Goal: Task Accomplishment & Management: Manage account settings

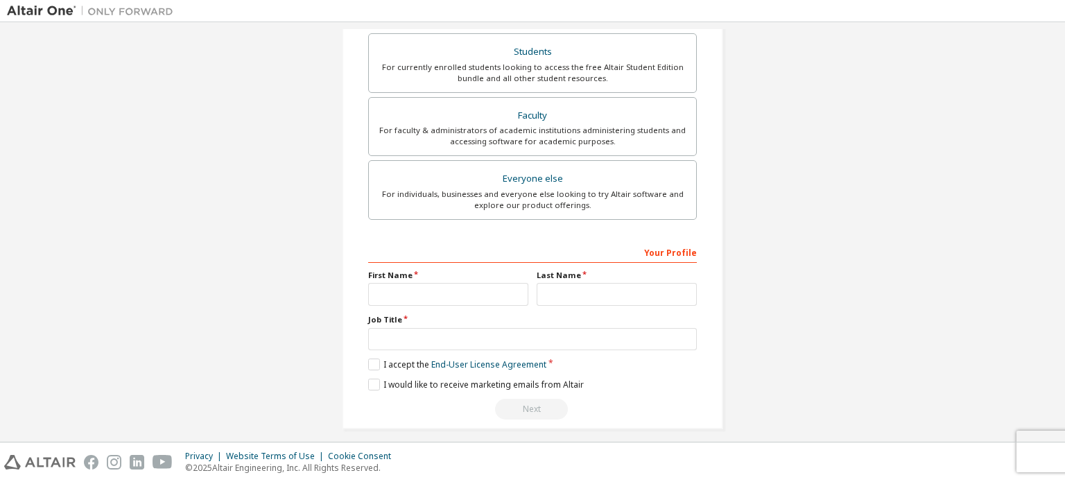
scroll to position [325, 0]
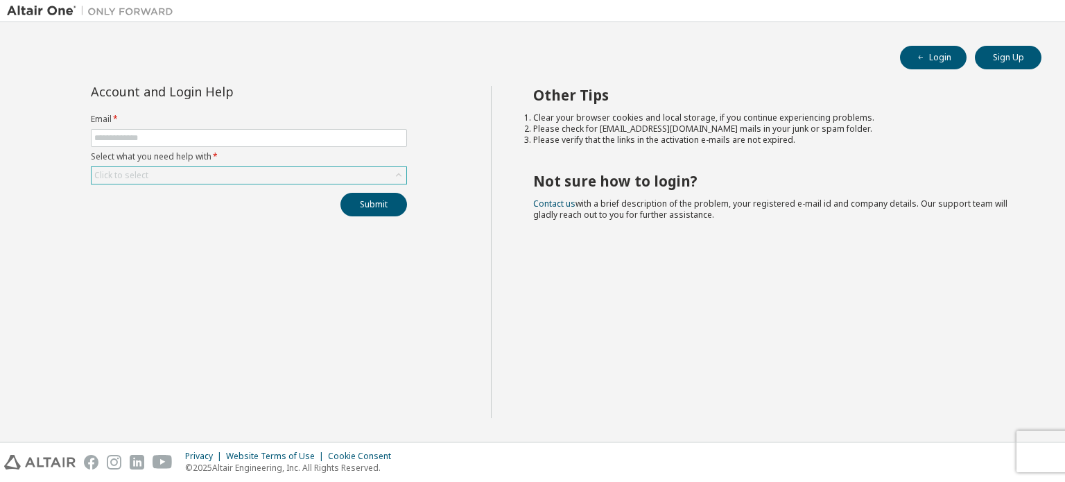
click at [295, 175] on div "Click to select" at bounding box center [249, 175] width 315 height 17
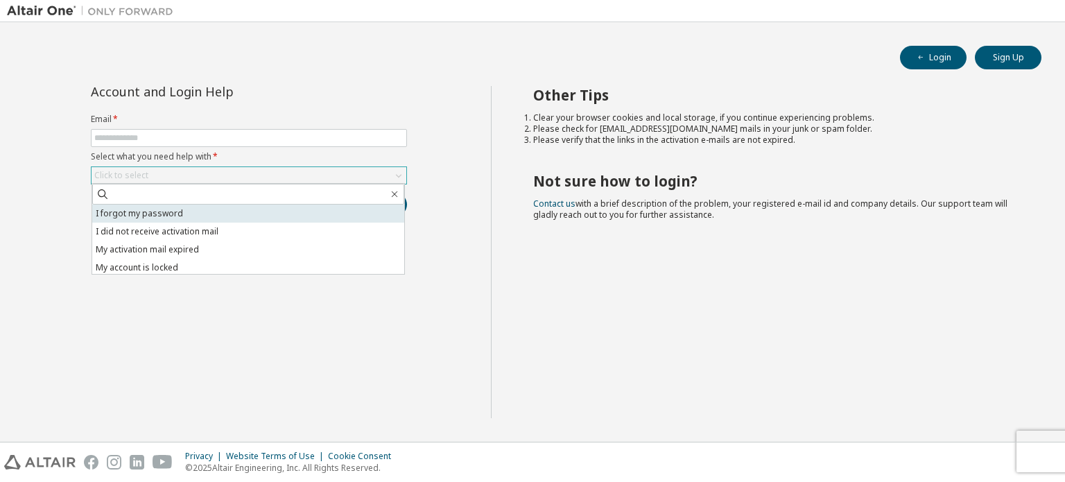
click at [288, 218] on li "I forgot my password" at bounding box center [248, 214] width 312 height 18
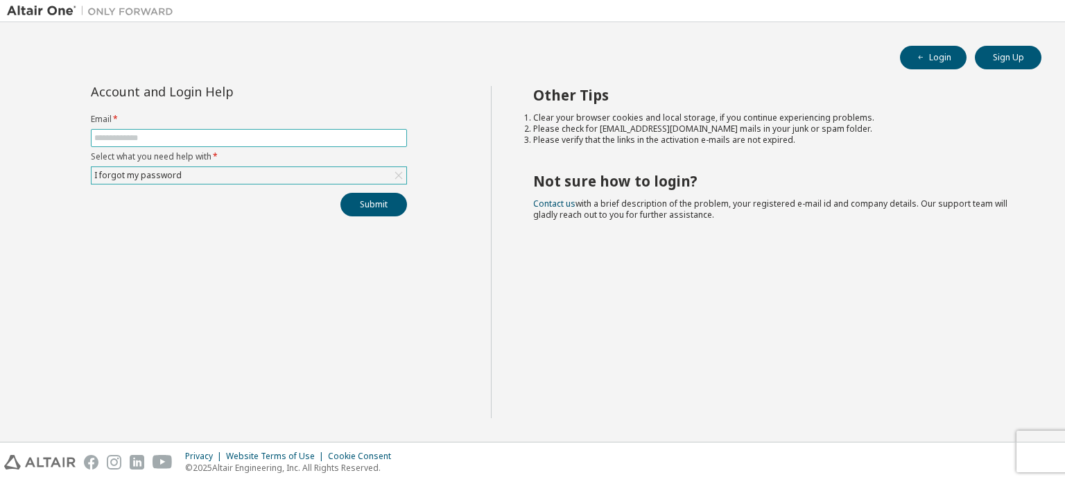
click at [279, 130] on span at bounding box center [249, 138] width 316 height 18
click at [281, 134] on input "text" at bounding box center [248, 137] width 309 height 11
type input "**********"
click at [373, 193] on button "Submit" at bounding box center [373, 205] width 67 height 24
